Goal: Navigation & Orientation: Find specific page/section

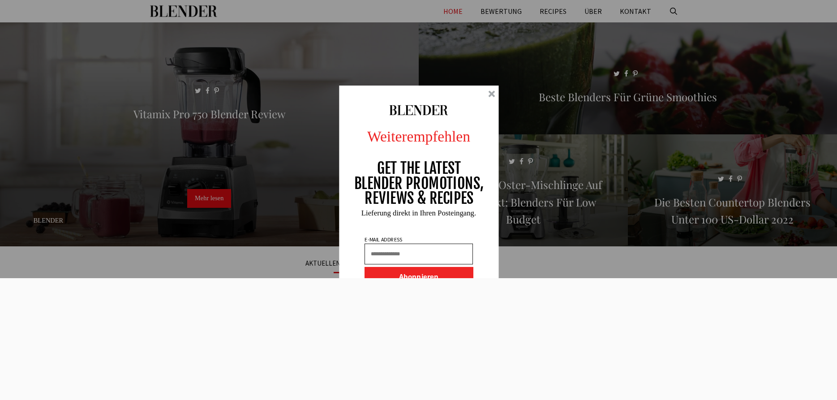
click at [492, 94] on div at bounding box center [491, 93] width 7 height 7
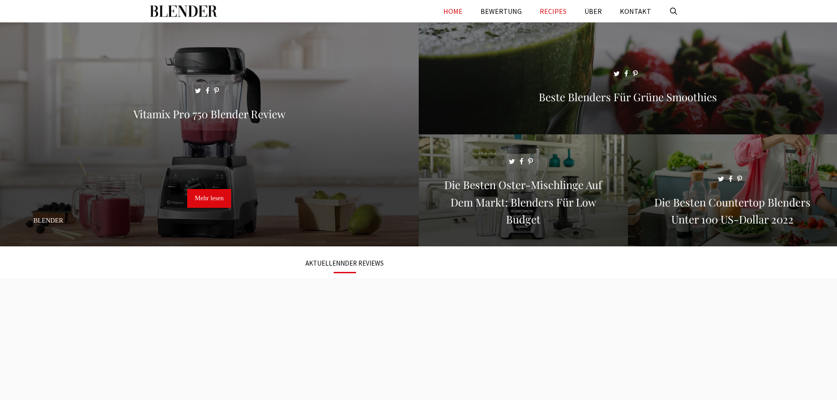
click at [563, 12] on link "RECIPES" at bounding box center [553, 11] width 45 height 22
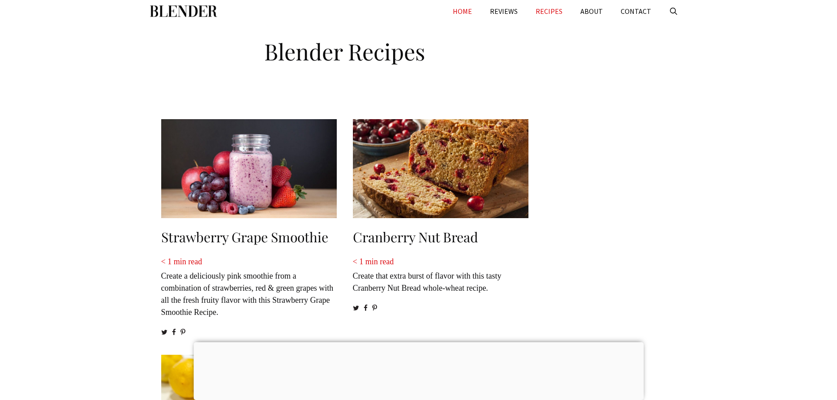
click at [470, 9] on link "HOME" at bounding box center [462, 11] width 37 height 22
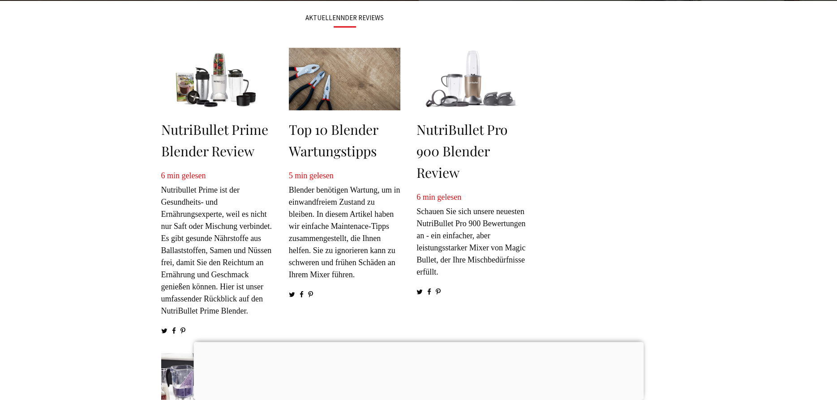
scroll to position [228, 0]
